Goal: Information Seeking & Learning: Learn about a topic

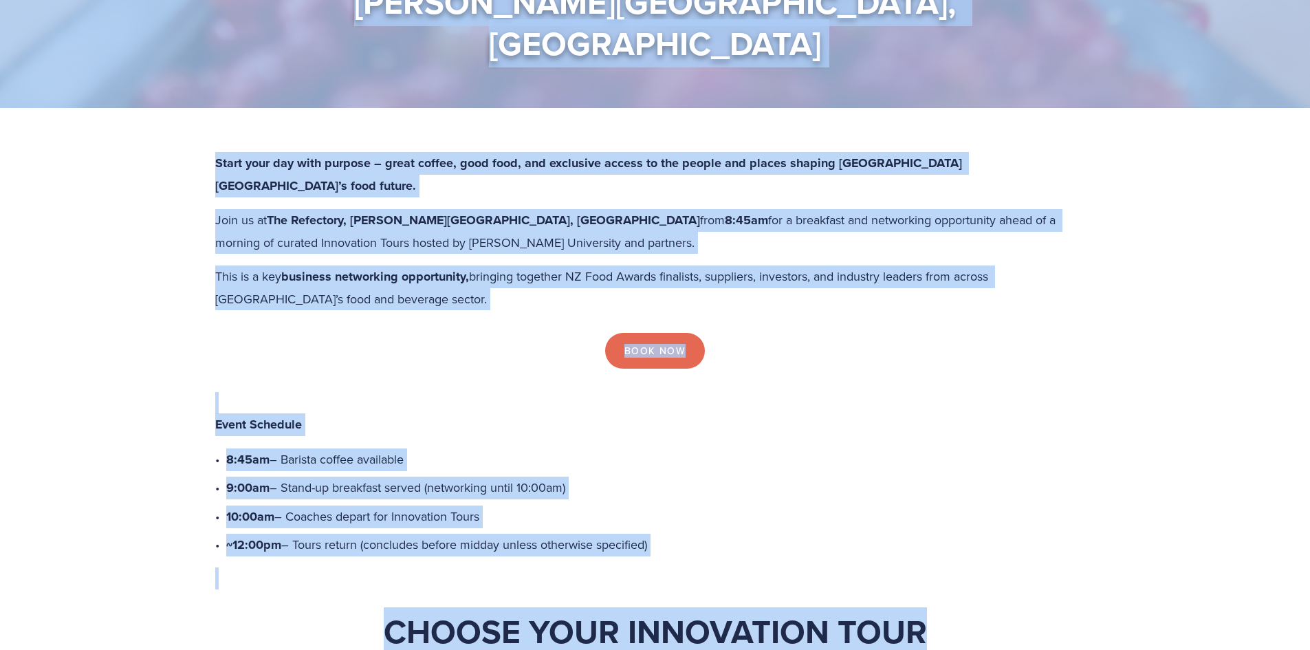
scroll to position [412, 0]
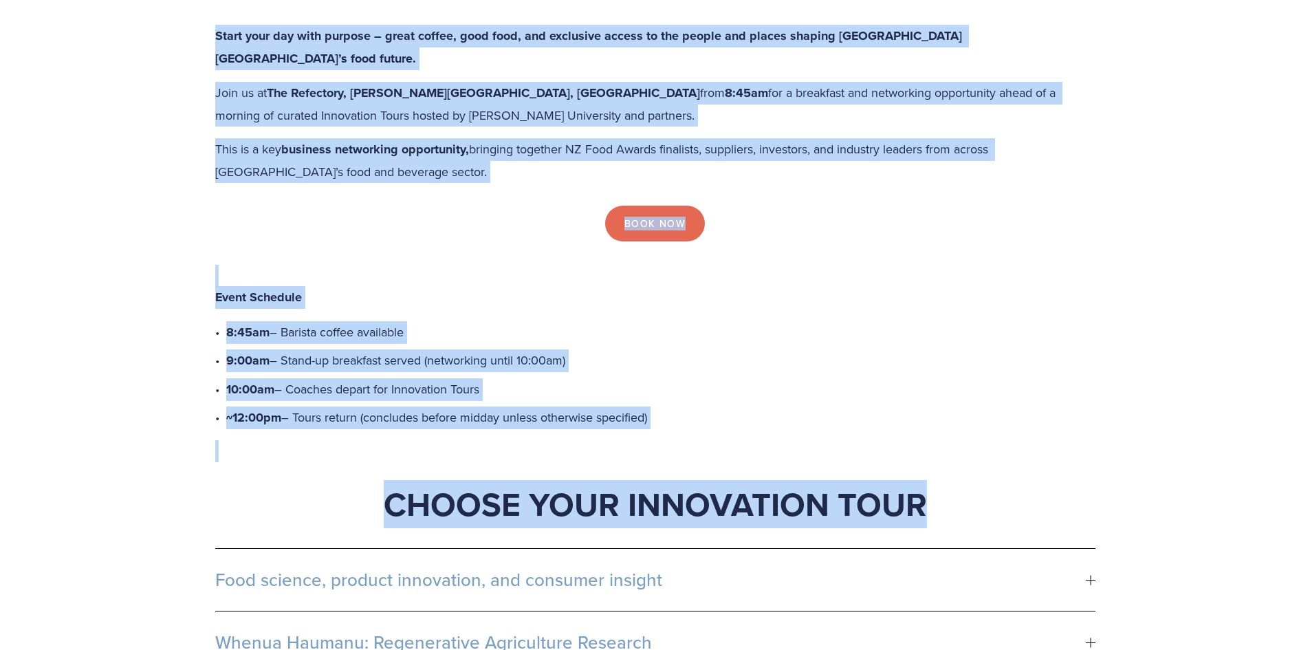
drag, startPoint x: 289, startPoint y: 164, endPoint x: 716, endPoint y: 359, distance: 469.8
click at [716, 359] on main "Networking Breakfast & Innovation Tours [DATE] [PERSON_NAME][GEOGRAPHIC_DATA], …" at bounding box center [655, 500] width 1310 height 1824
copy main "etworking Breakfast & Innovation Tours [DATE] [PERSON_NAME][GEOGRAPHIC_DATA], […"
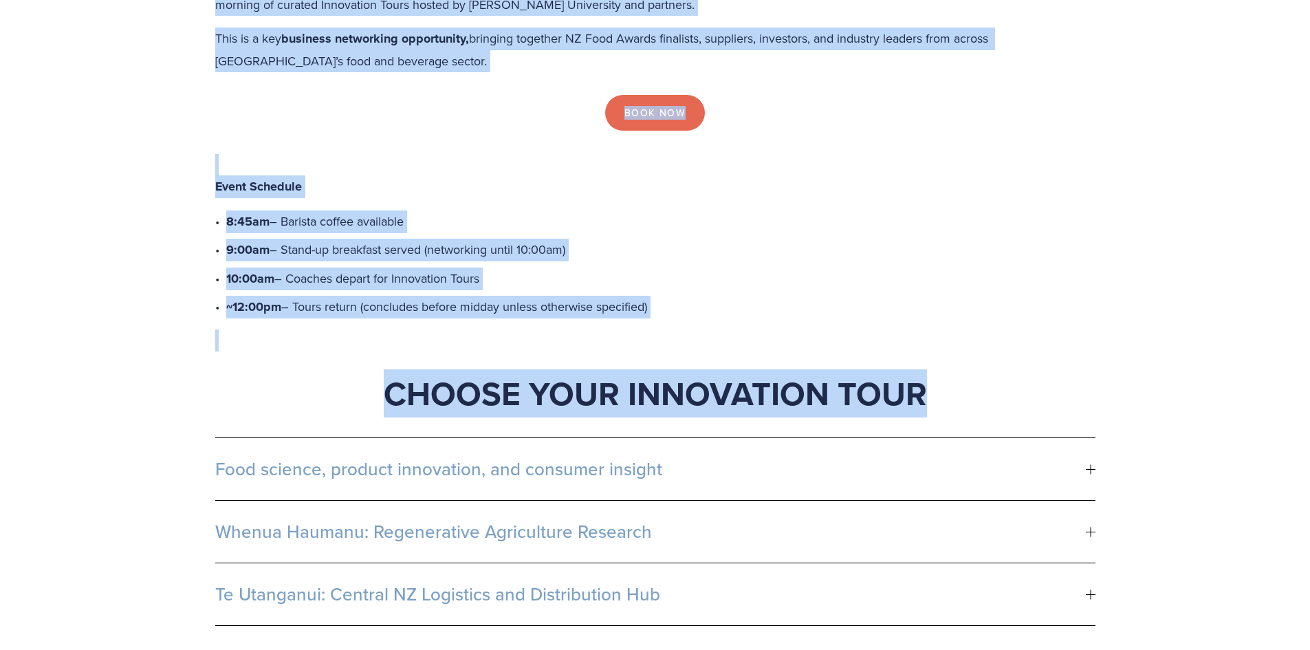
scroll to position [687, 0]
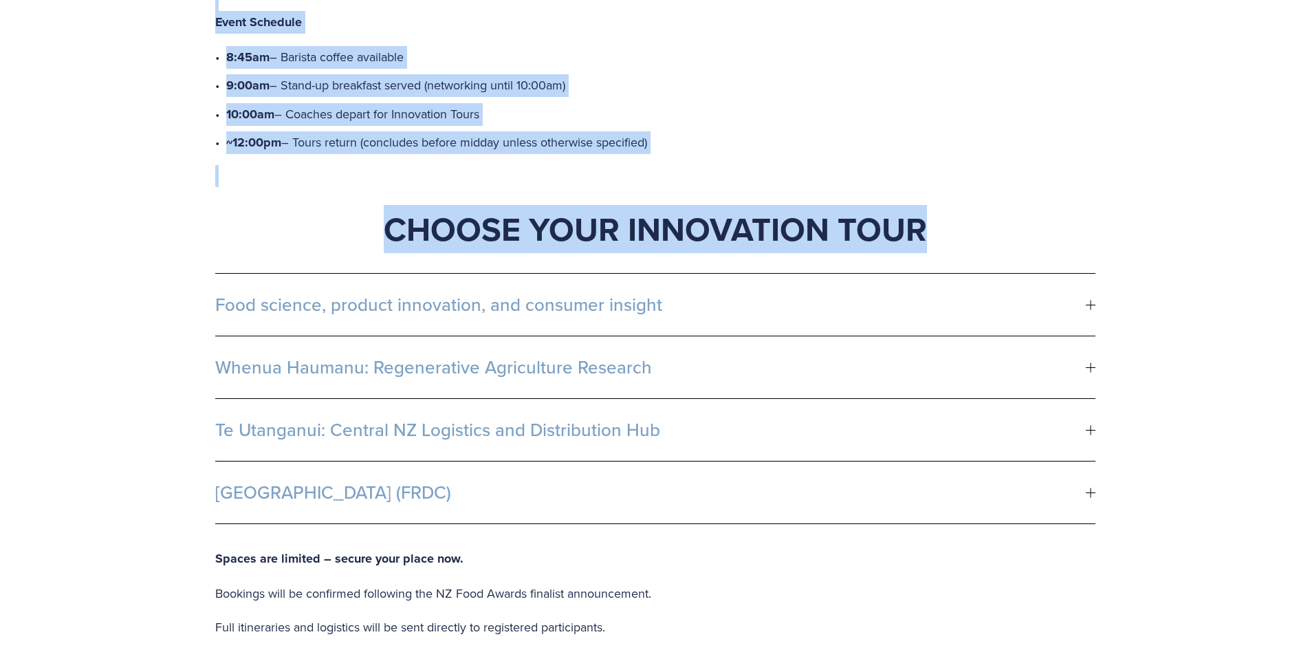
drag, startPoint x: 200, startPoint y: 234, endPoint x: 490, endPoint y: 433, distance: 351.6
click at [490, 433] on div "Start your day with purpose – great coffee, good food, and exclusive access to …" at bounding box center [655, 421] width 1310 height 1431
copy ul "Lore ipsumdo, sitamet consectetu, adi elitsedd eiusmod Temporin: Utlabo Etdolor…"
click at [1086, 300] on div at bounding box center [1091, 305] width 10 height 10
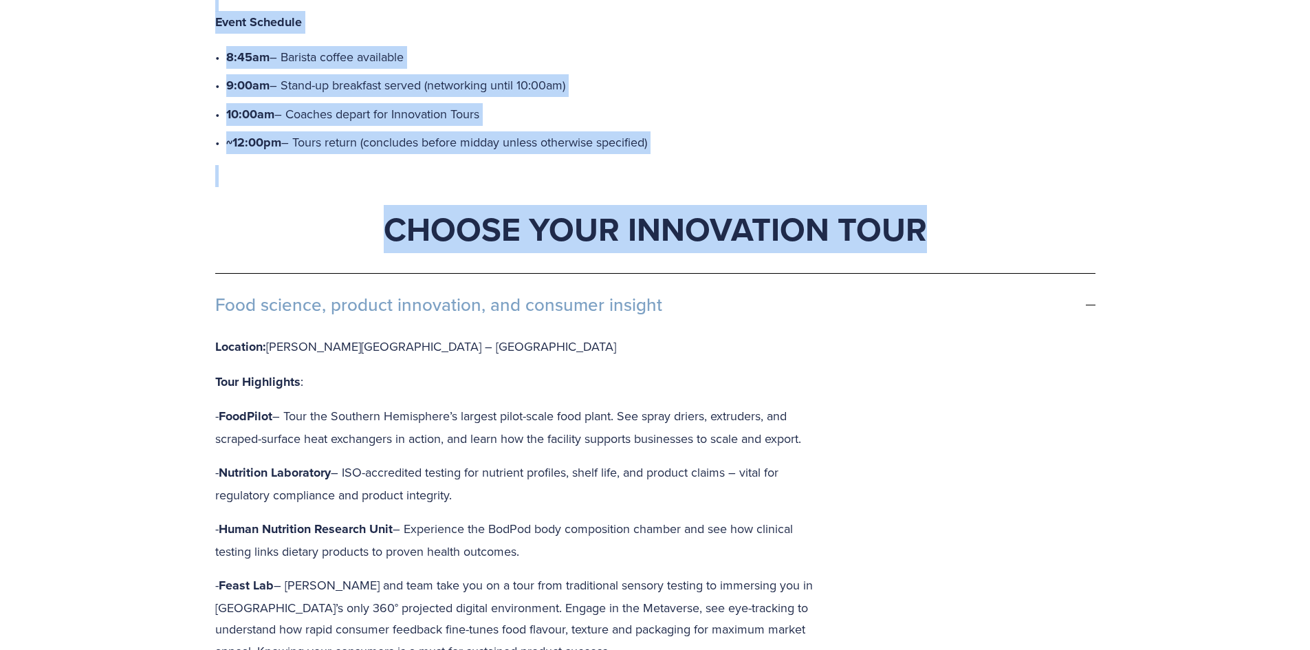
click at [581, 371] on p "Tour Highlights :" at bounding box center [523, 382] width 616 height 23
click at [103, 396] on div "Start your day with purpose – great coffee, good food, and exclusive access to …" at bounding box center [655, 663] width 1310 height 1914
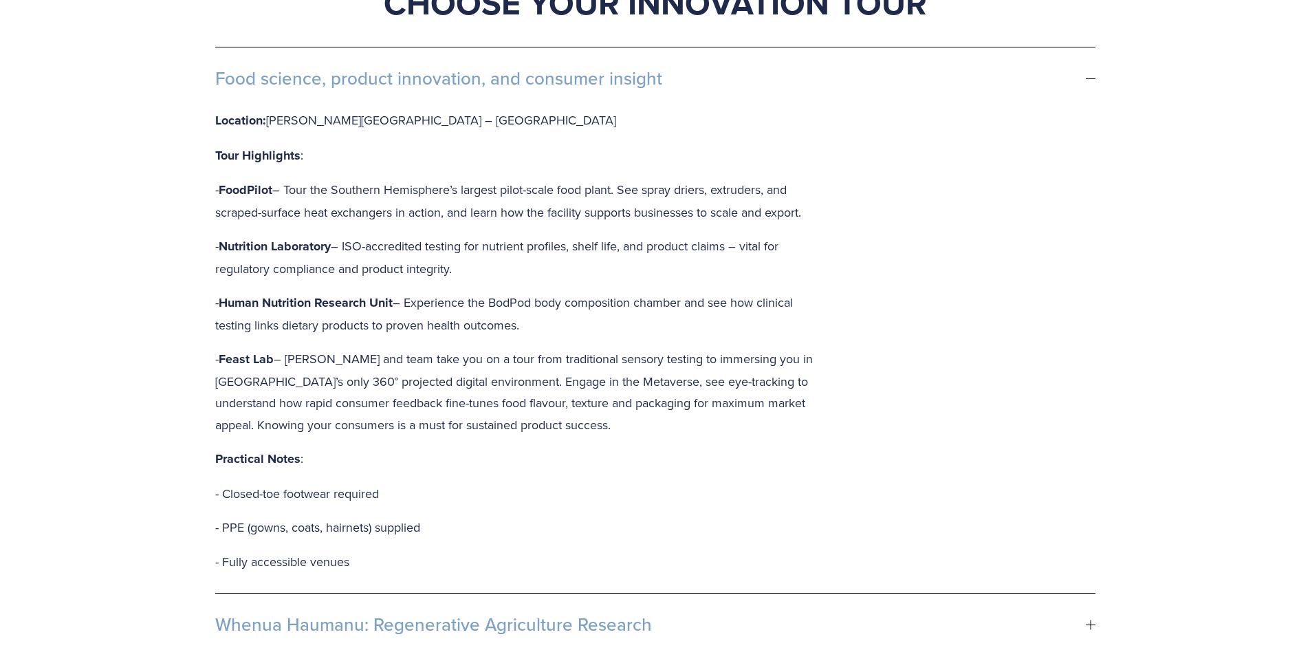
scroll to position [1031, 0]
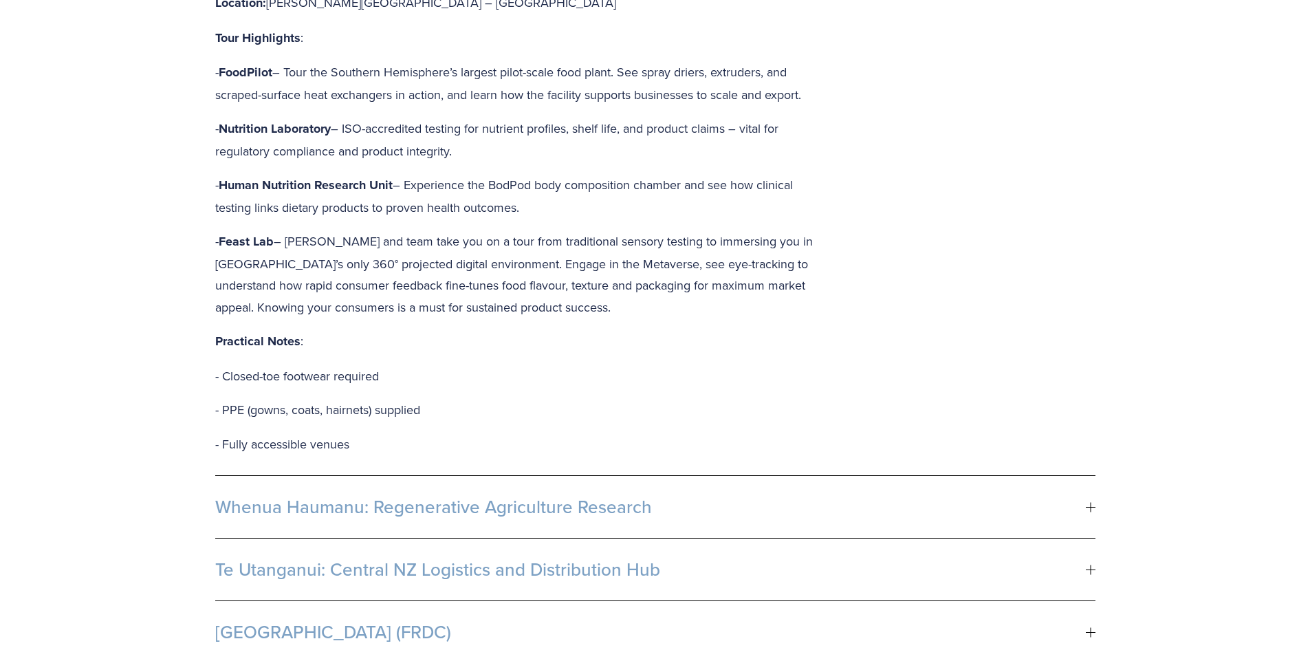
click at [1090, 502] on div at bounding box center [1090, 507] width 1 height 10
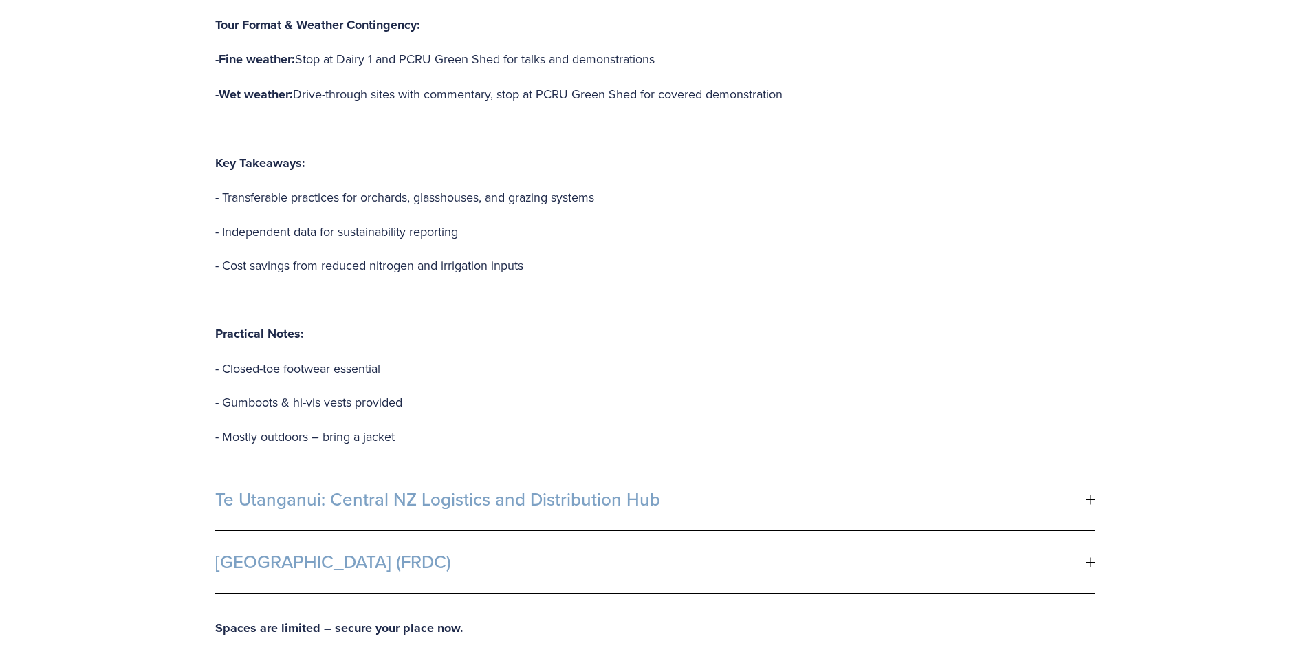
scroll to position [1444, 0]
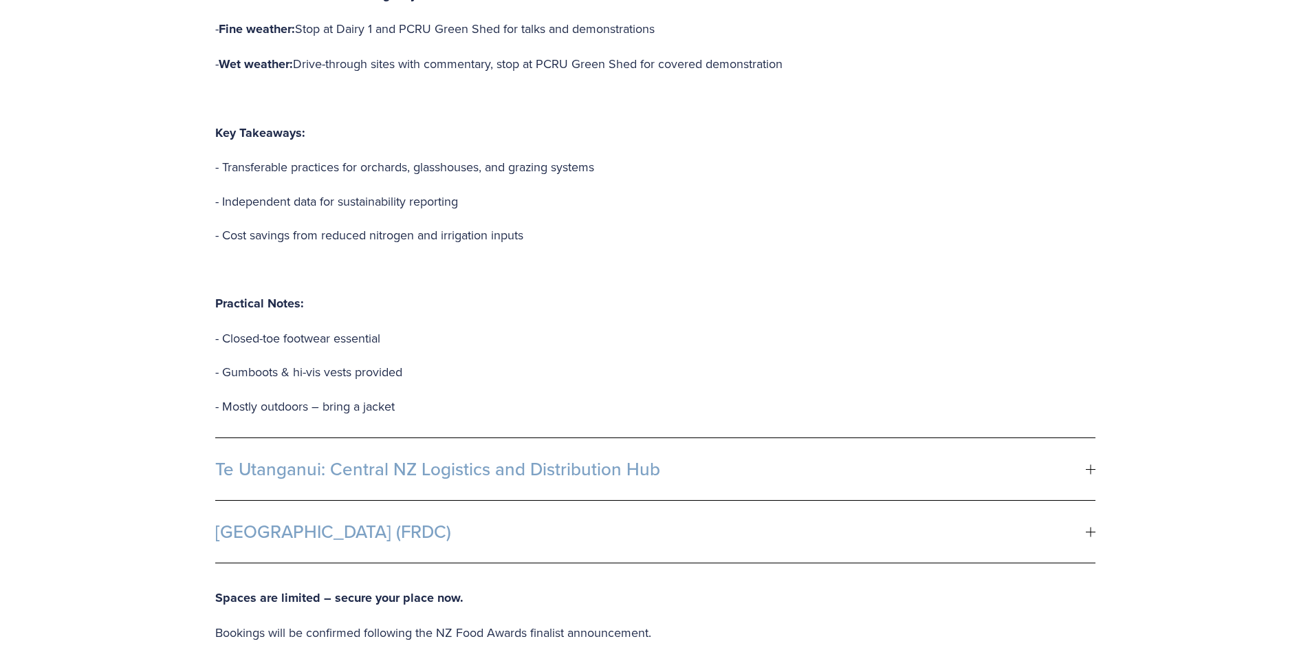
click at [1092, 464] on div at bounding box center [1091, 469] width 10 height 10
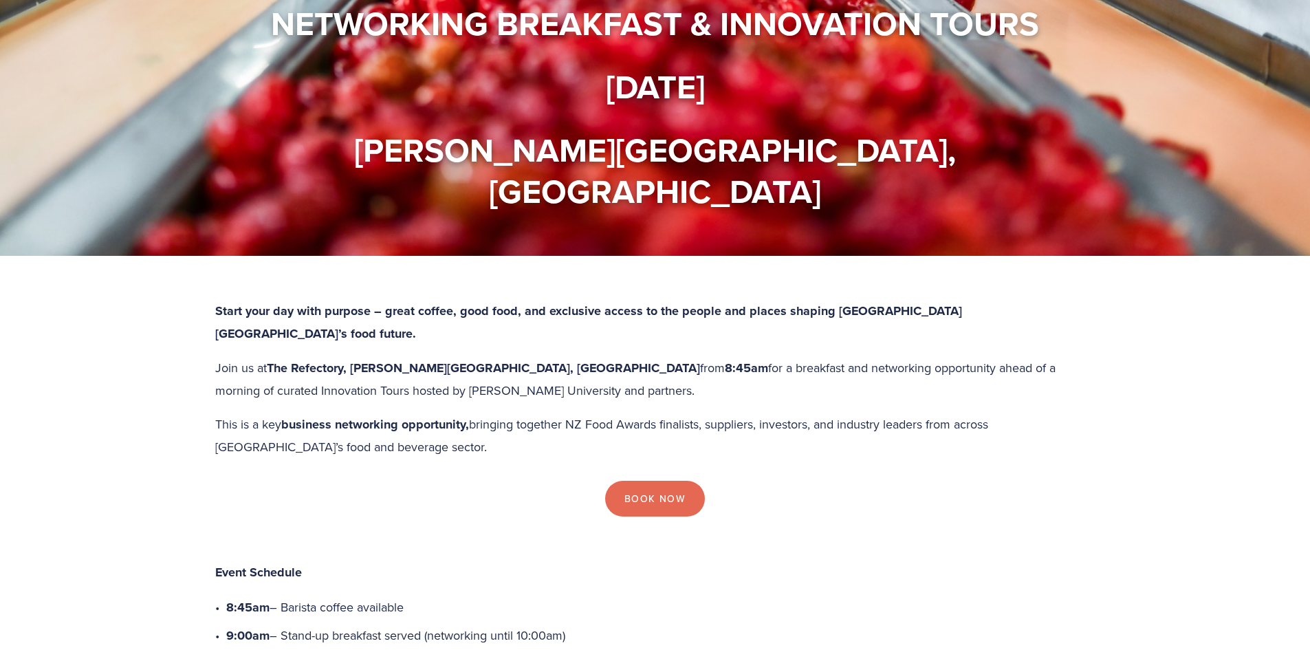
scroll to position [957, 0]
